Goal: Information Seeking & Learning: Understand process/instructions

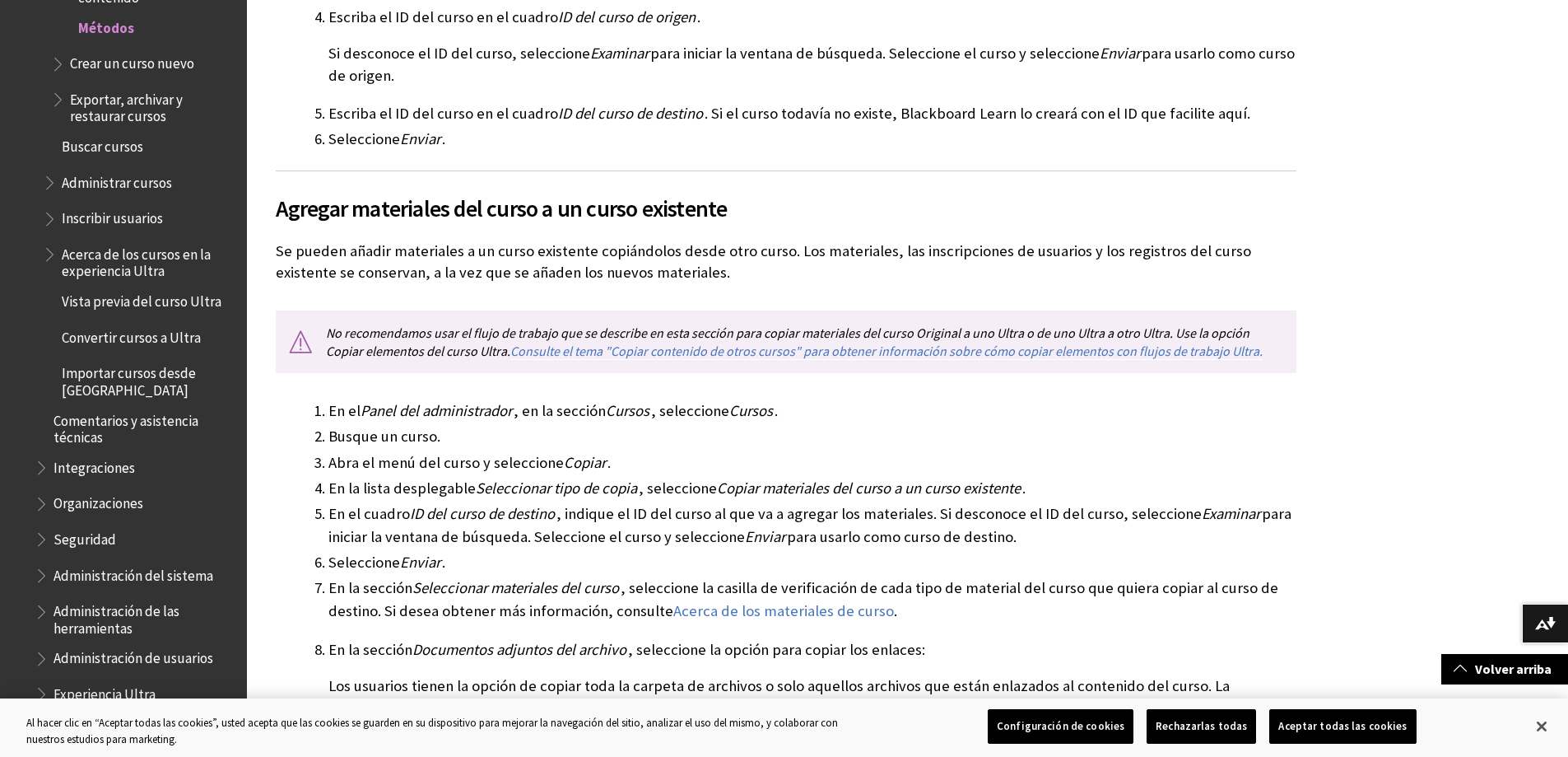
scroll to position [577, 0]
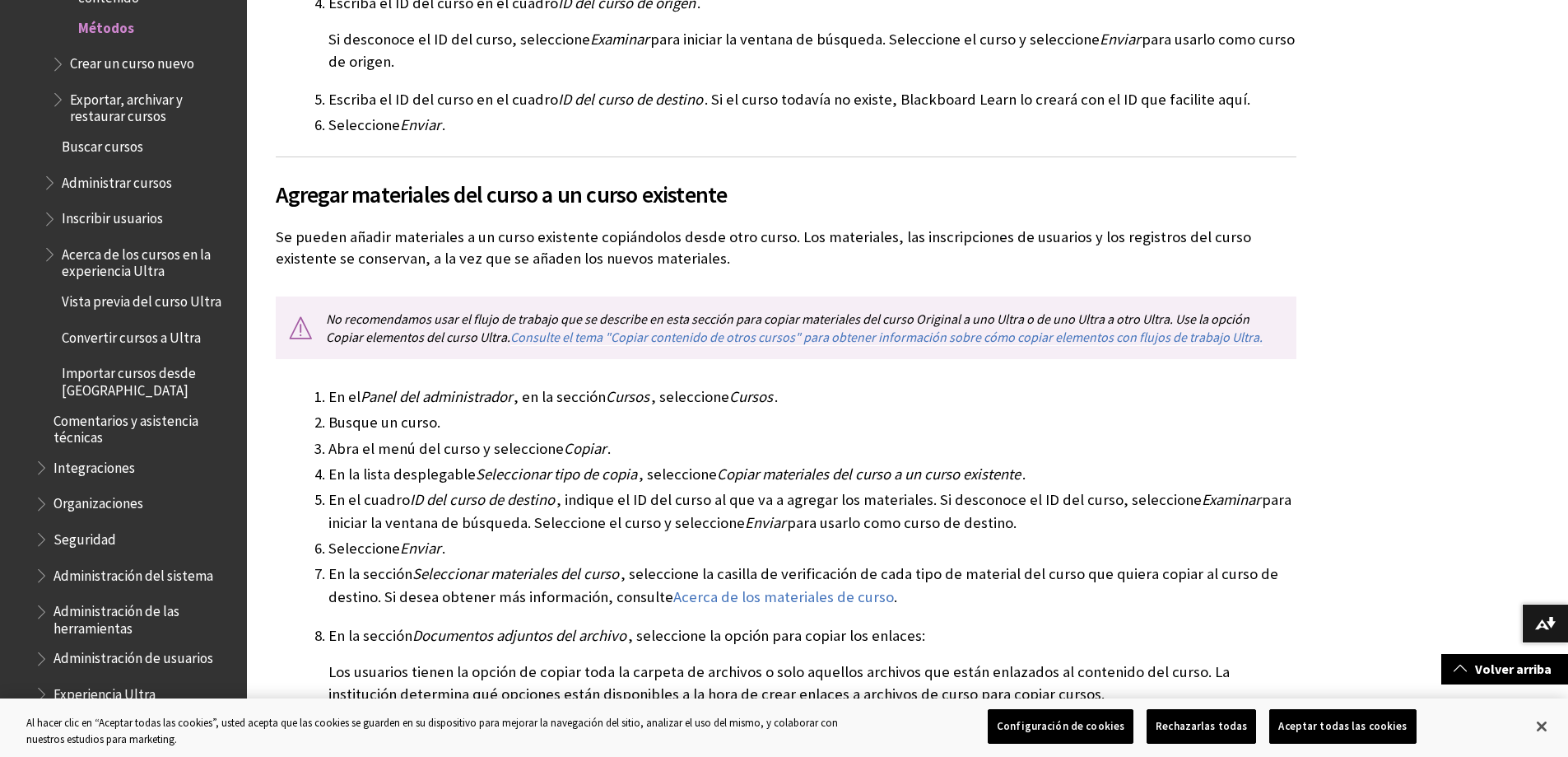
click at [121, 110] on span "Exportar, archivar y restaurar cursos" at bounding box center [152, 104] width 166 height 38
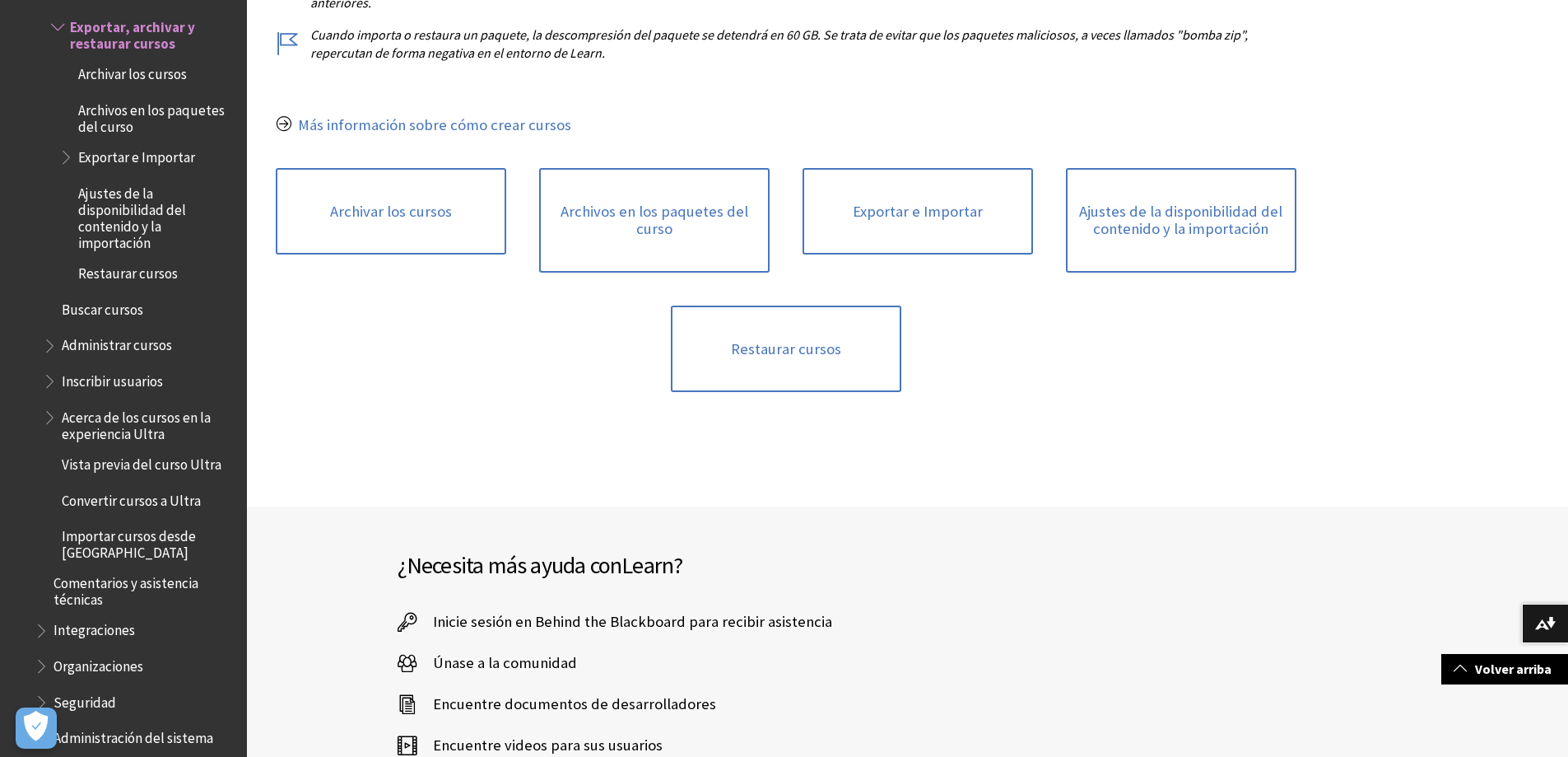
scroll to position [494, 0]
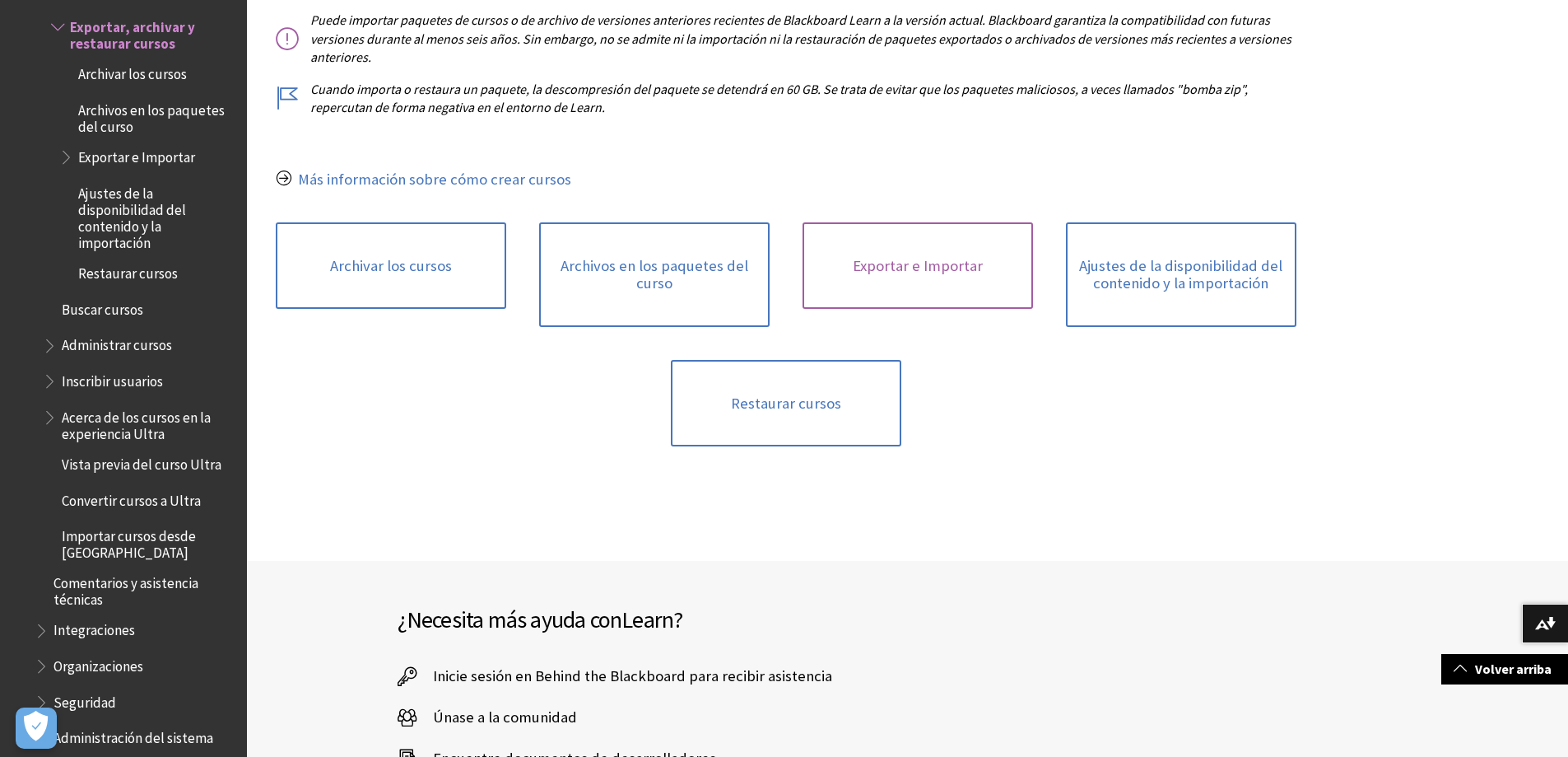
click at [903, 267] on link "Exportar e Importar" at bounding box center [917, 266] width 230 height 87
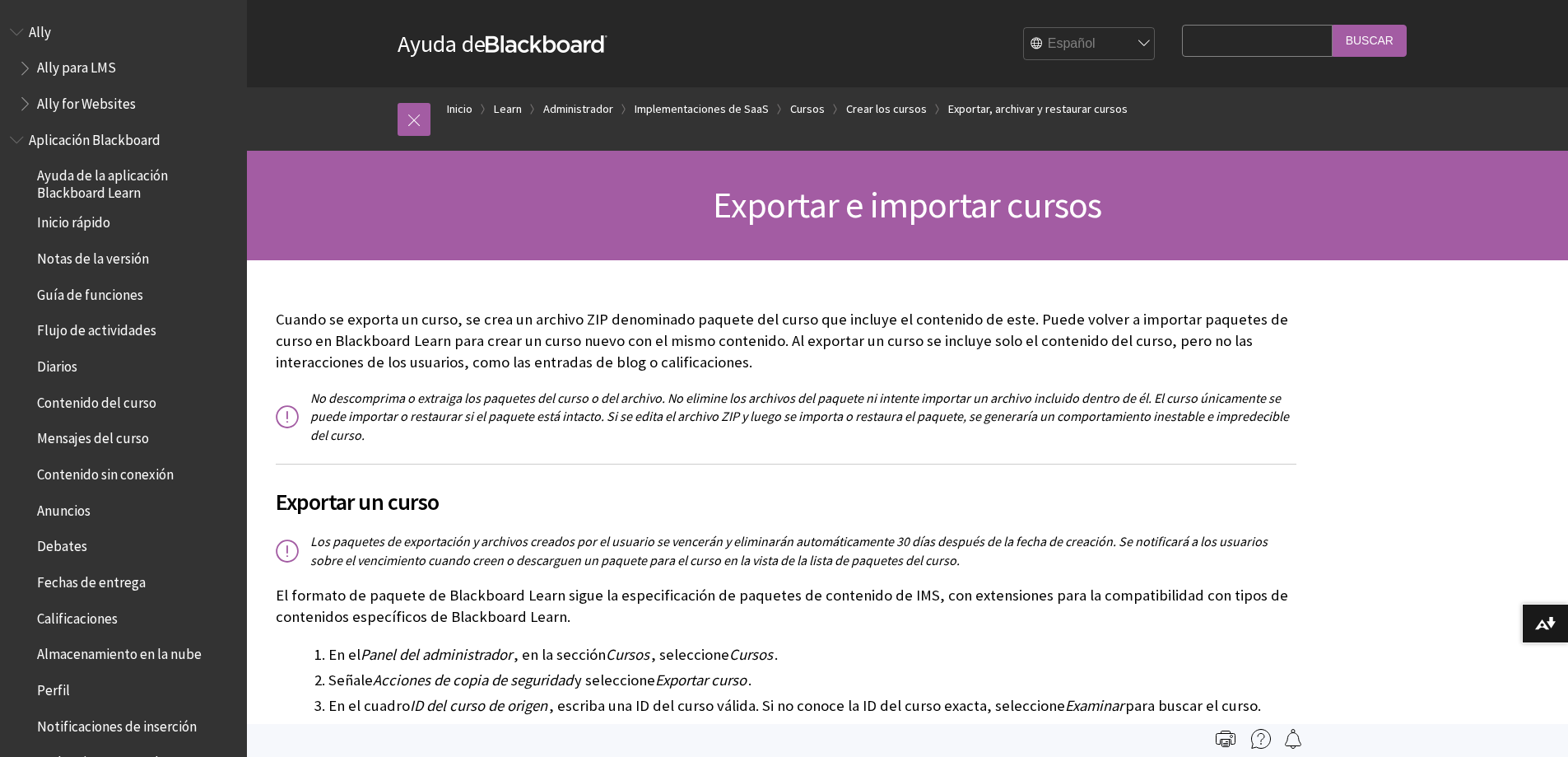
scroll to position [2035, 0]
